Goal: Find specific page/section: Find specific page/section

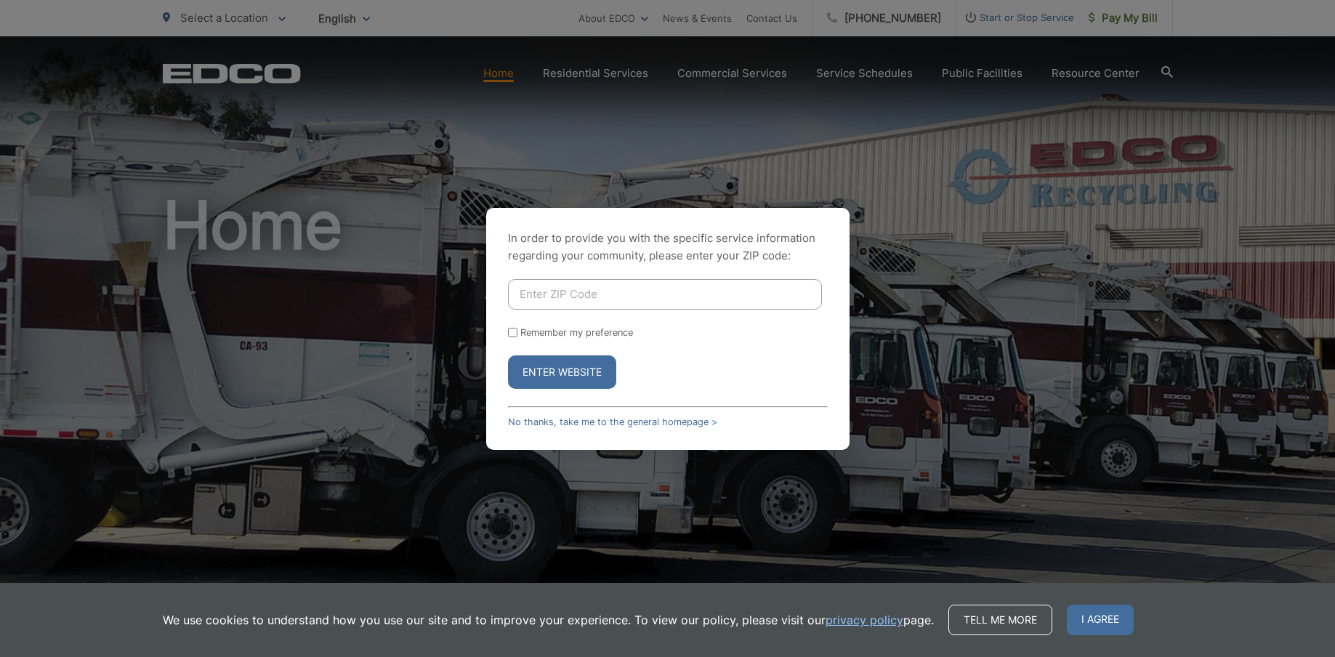
click at [573, 291] on input "Enter ZIP Code" at bounding box center [665, 294] width 314 height 31
type input "90504"
click at [554, 372] on button "Enter Website" at bounding box center [562, 371] width 108 height 33
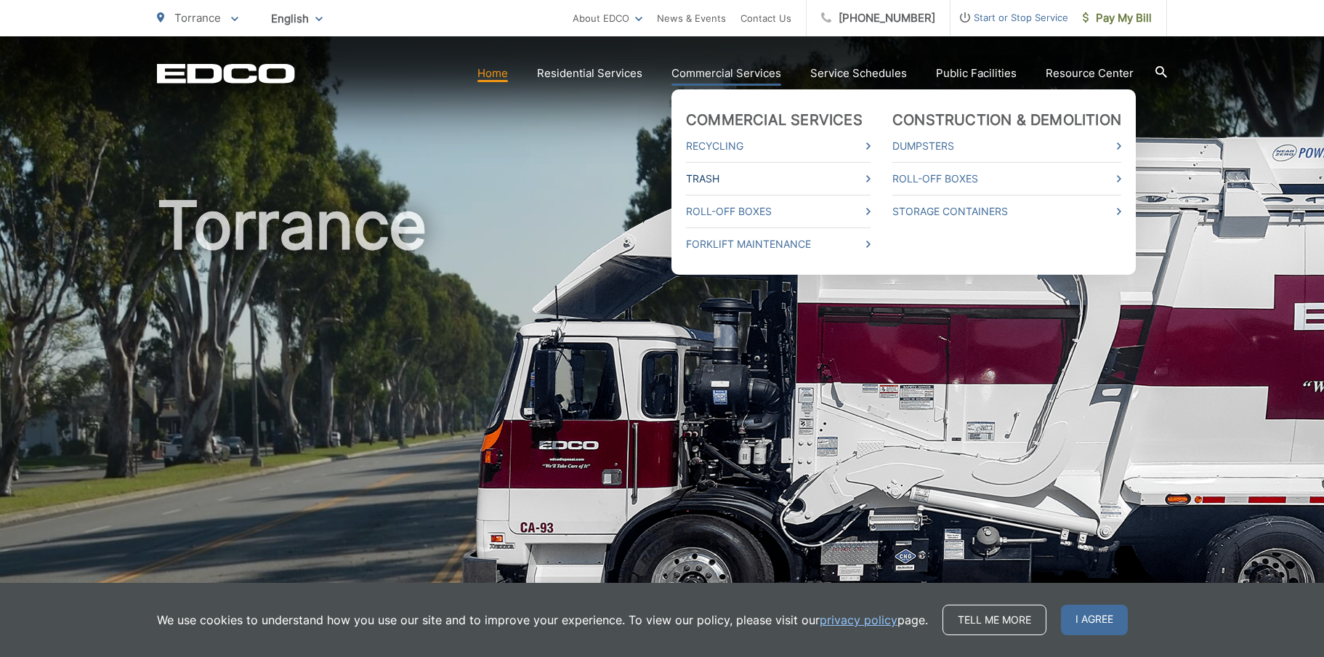
click at [711, 178] on link "Trash" at bounding box center [778, 178] width 185 height 17
